Goal: Browse casually: Explore the website without a specific task or goal

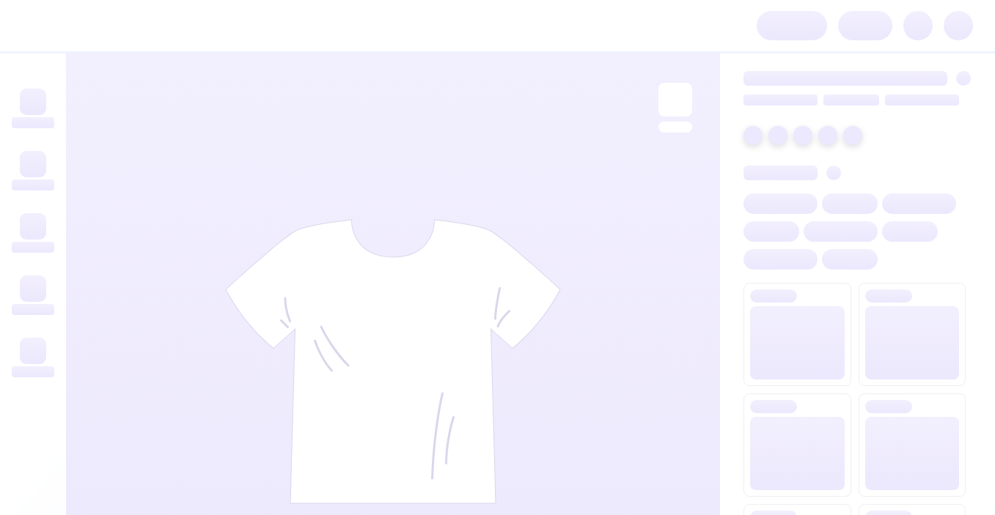
click at [571, 118] on div at bounding box center [393, 362] width 654 height 616
